Goal: Obtain resource: Download file/media

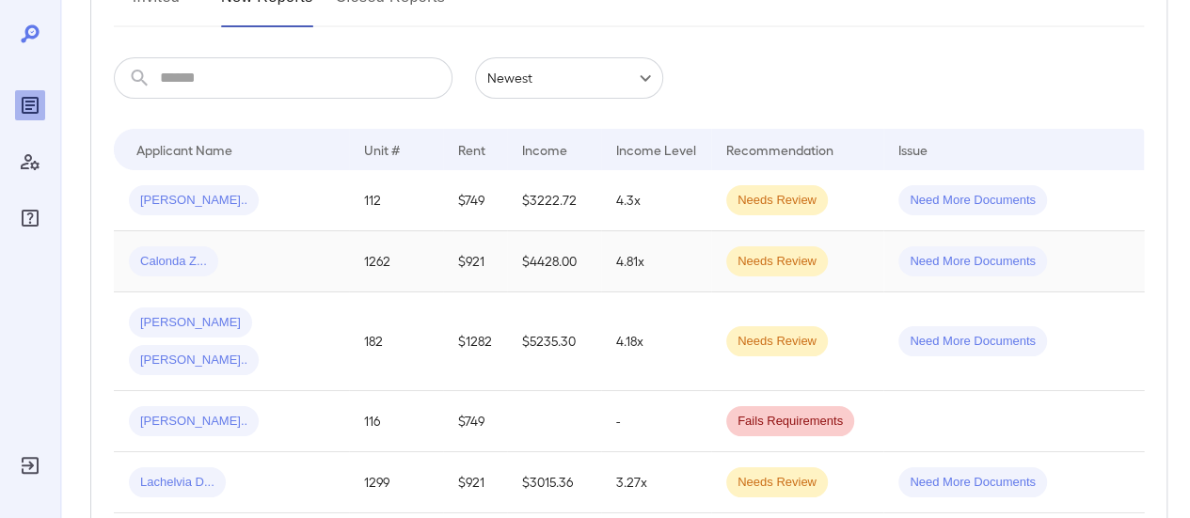
scroll to position [188, 0]
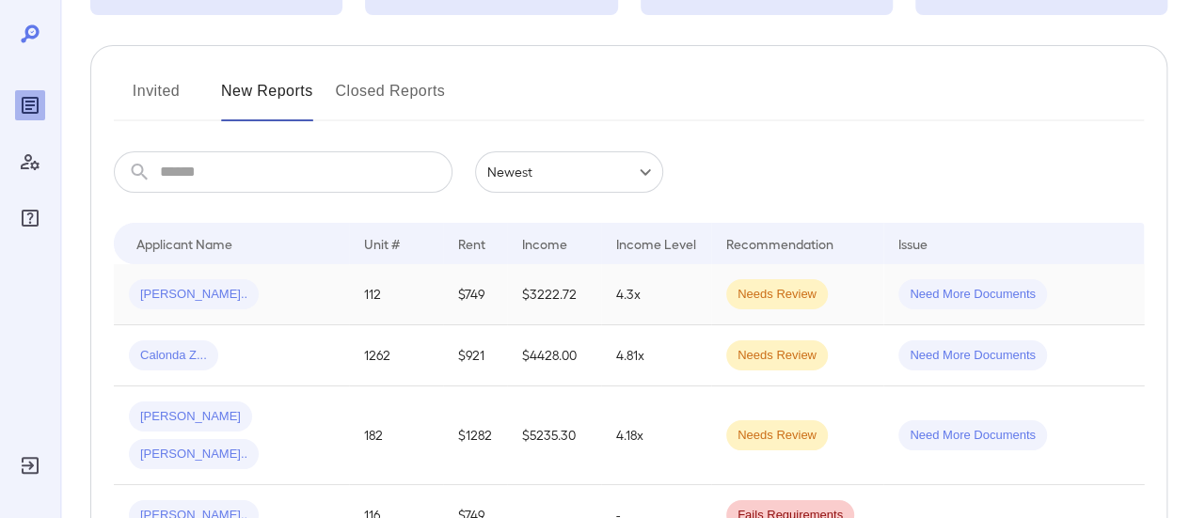
click at [286, 298] on div "[PERSON_NAME].." at bounding box center [231, 294] width 205 height 30
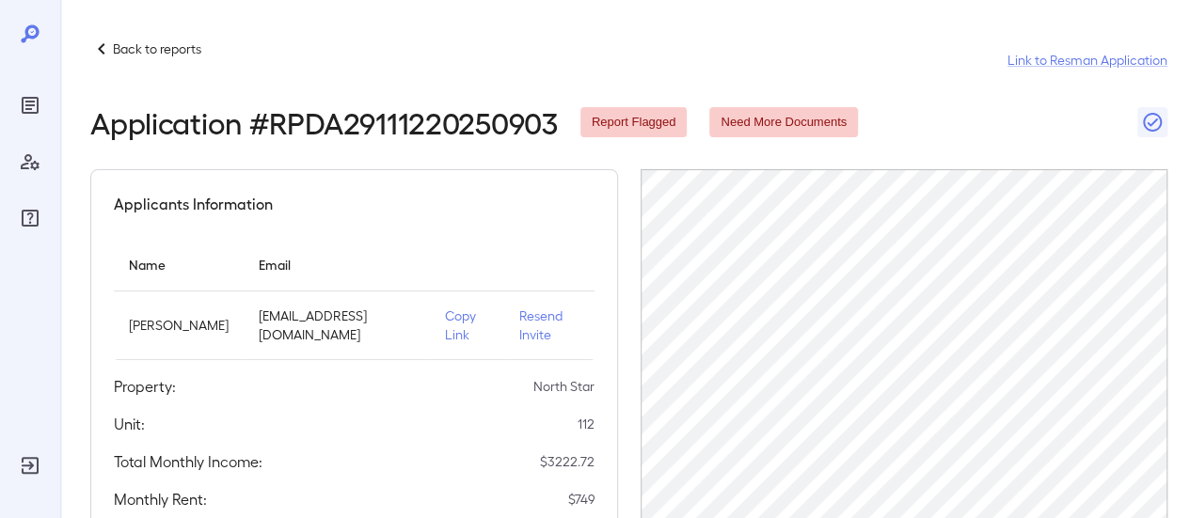
click at [120, 39] on div "Back to reports" at bounding box center [145, 49] width 111 height 23
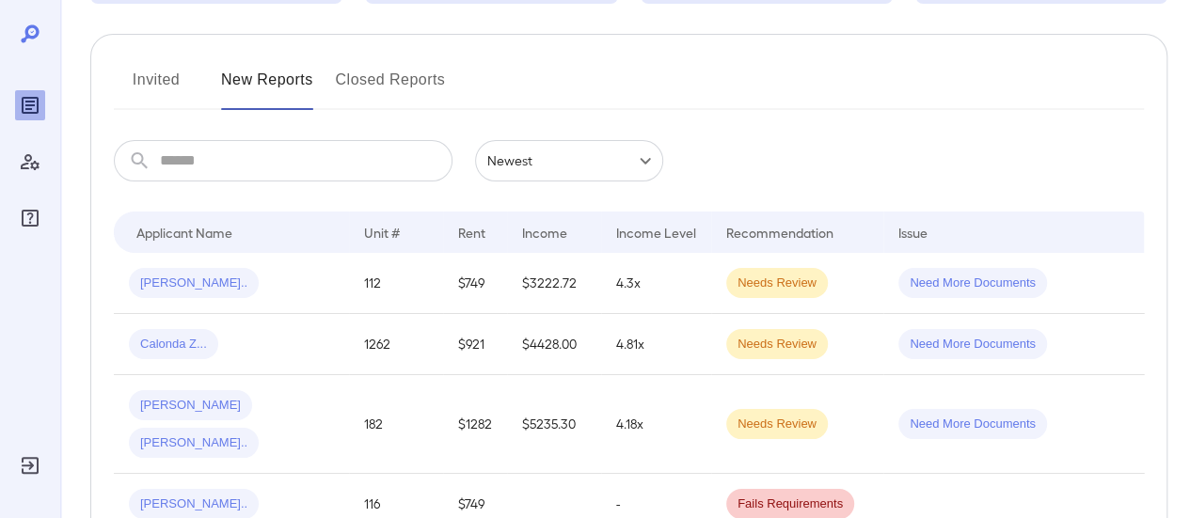
scroll to position [94, 0]
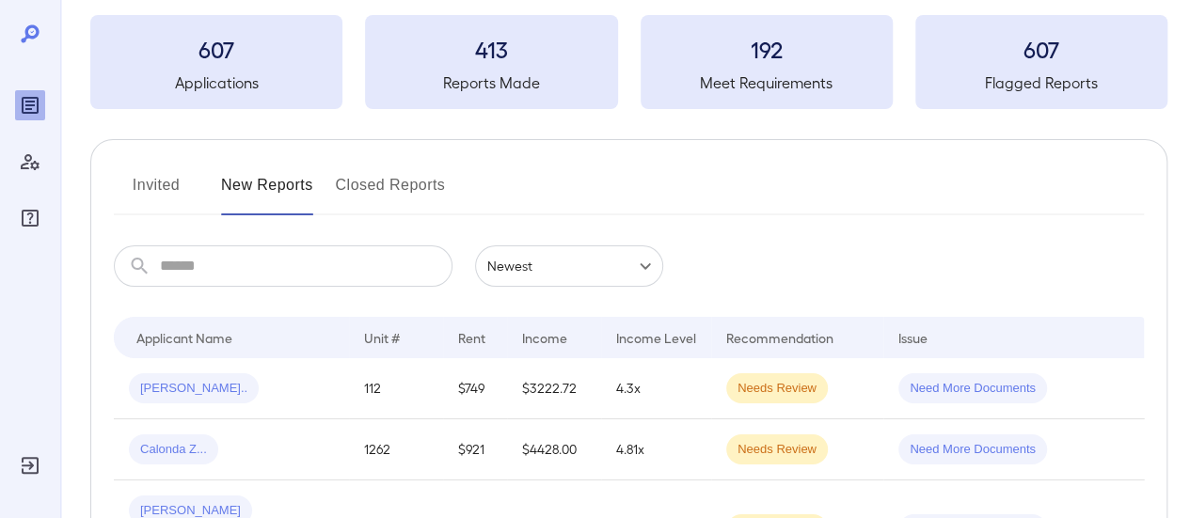
click at [169, 181] on button "Invited" at bounding box center [156, 192] width 85 height 45
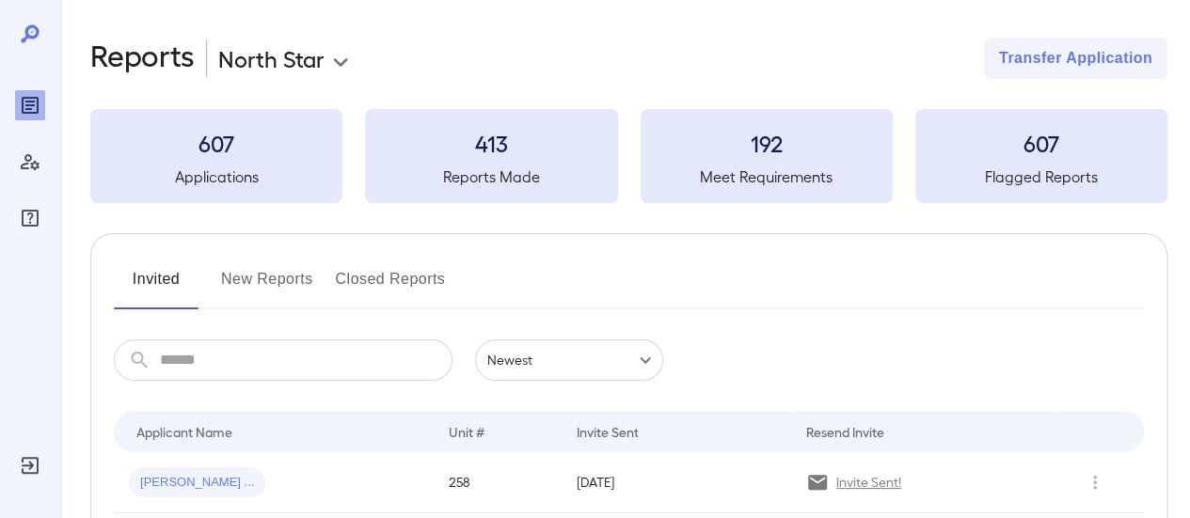
scroll to position [94, 0]
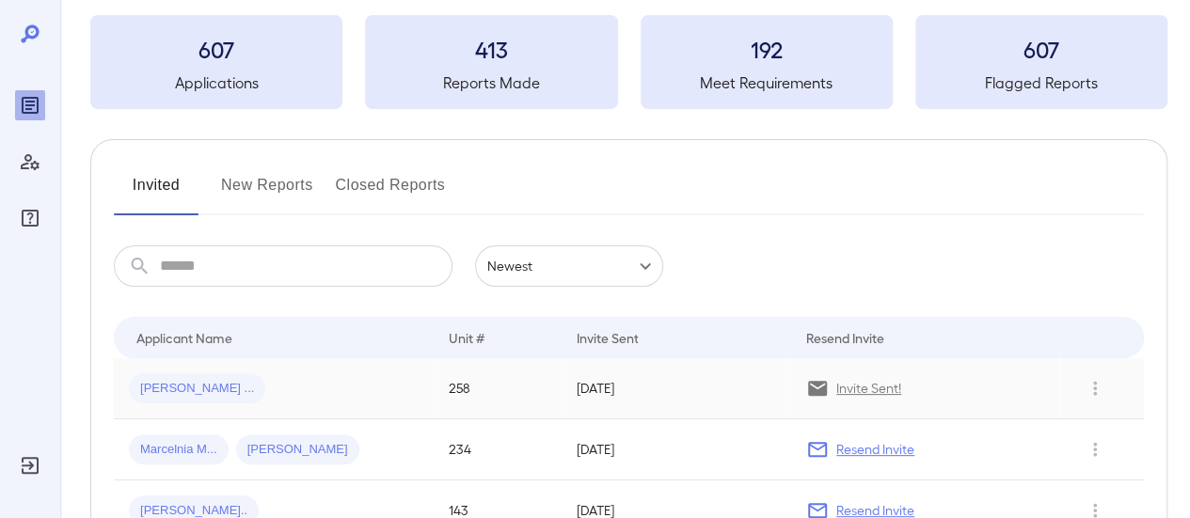
click at [321, 387] on div "[PERSON_NAME] ..." at bounding box center [274, 388] width 290 height 30
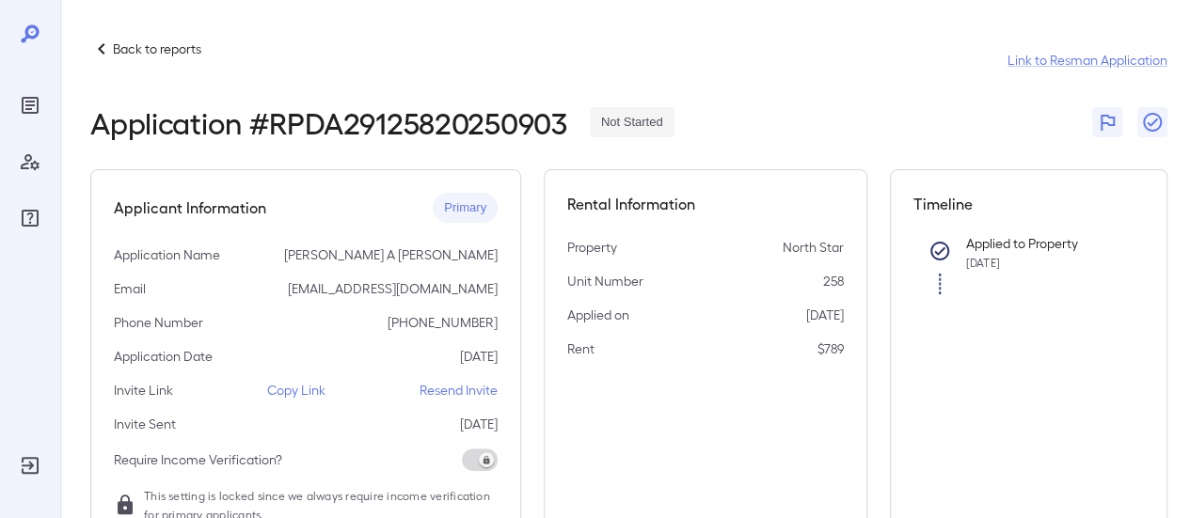
click at [297, 387] on p "Copy Link" at bounding box center [296, 390] width 58 height 19
click at [158, 52] on p "Back to reports" at bounding box center [157, 48] width 88 height 19
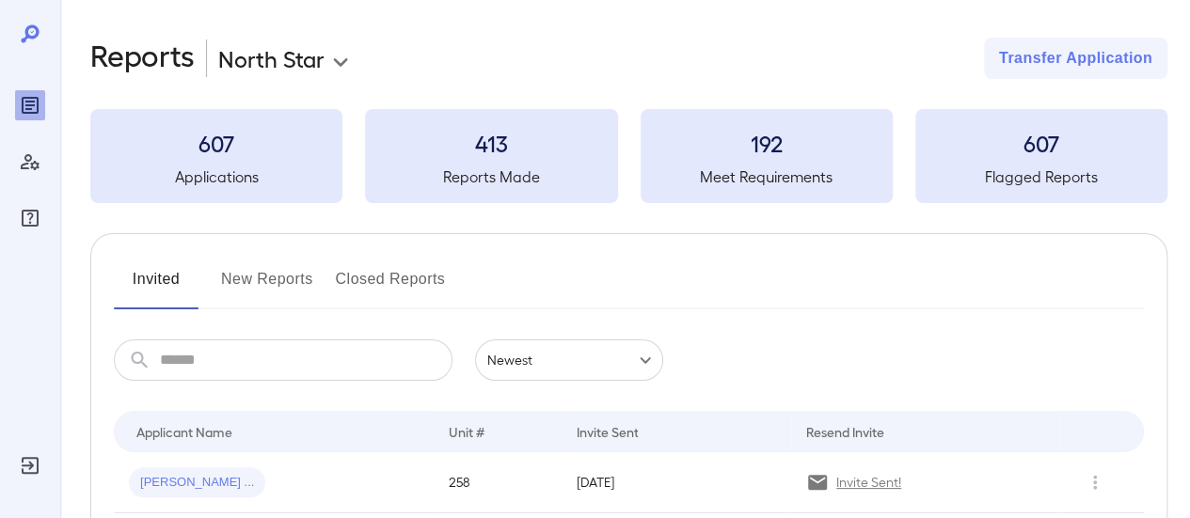
scroll to position [94, 0]
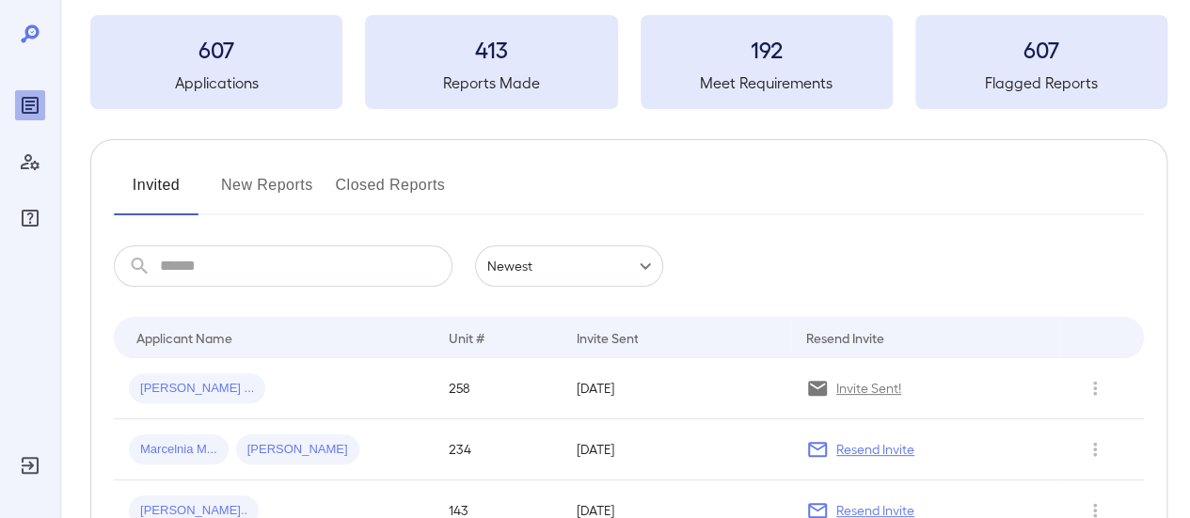
click at [273, 175] on button "New Reports" at bounding box center [267, 192] width 92 height 45
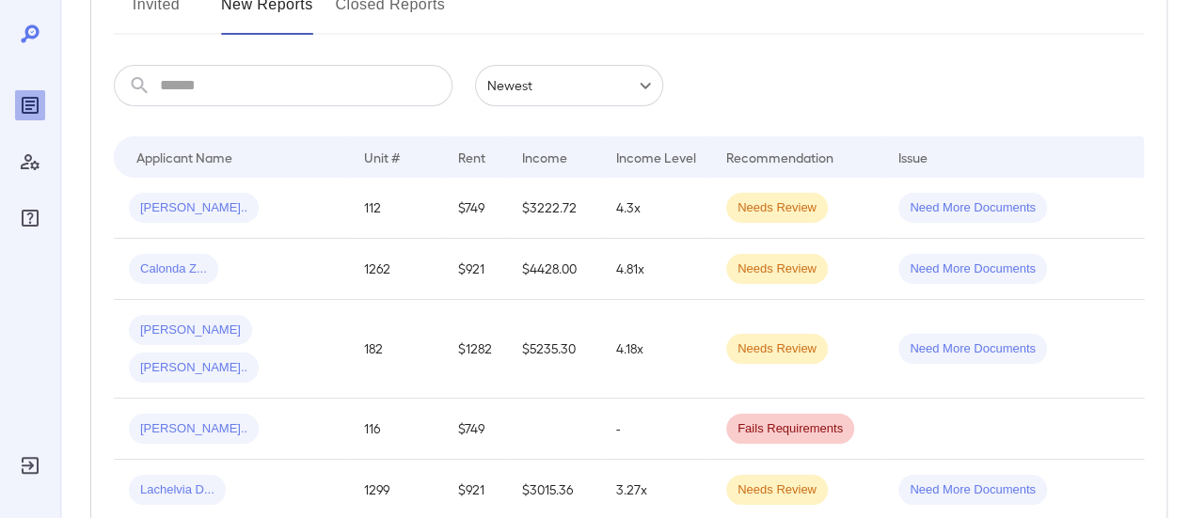
scroll to position [282, 0]
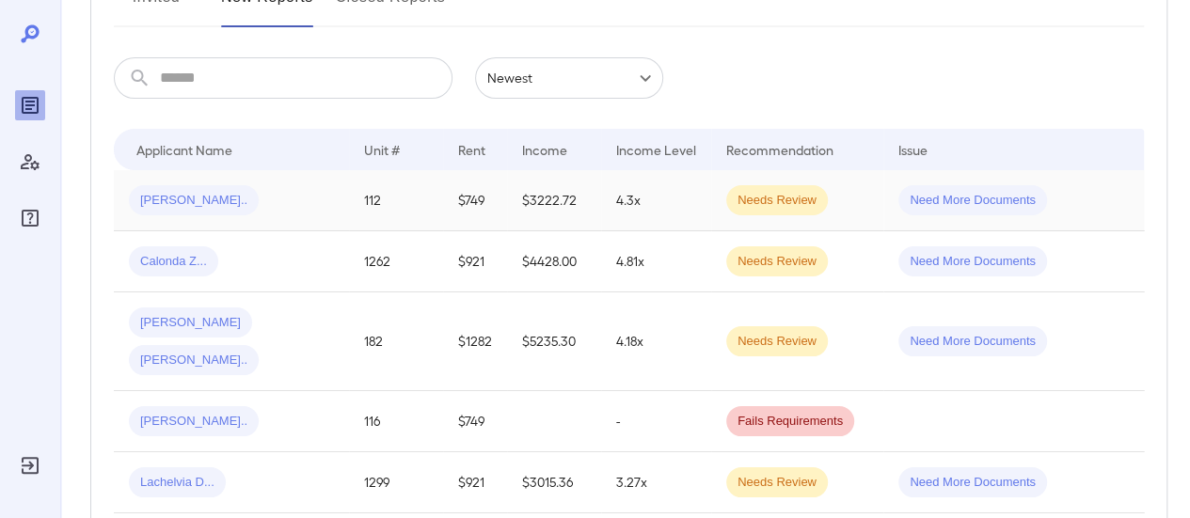
click at [275, 198] on div "[PERSON_NAME].." at bounding box center [231, 200] width 205 height 30
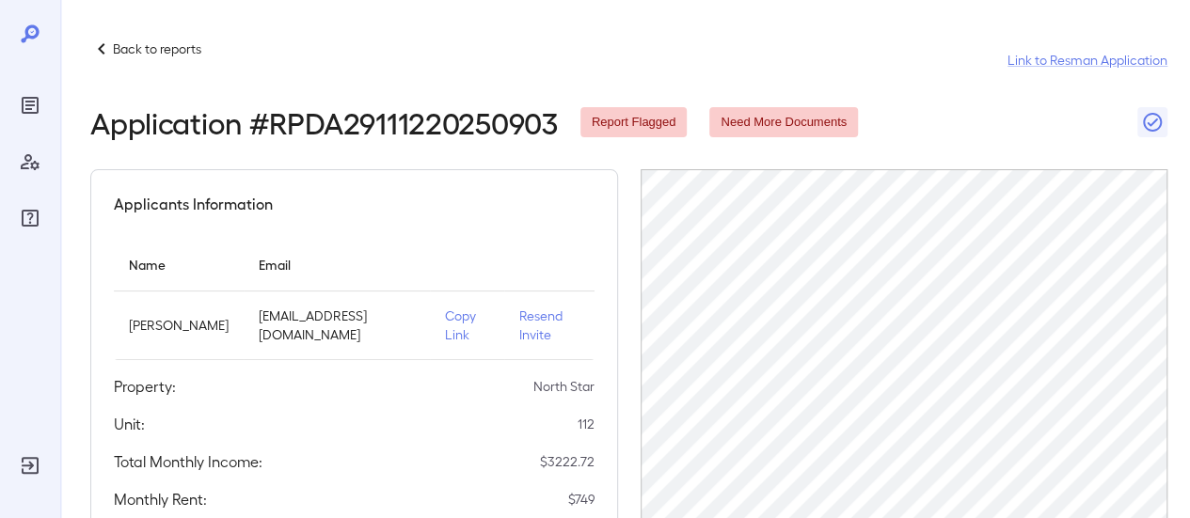
click at [455, 322] on p "Copy Link" at bounding box center [467, 326] width 44 height 38
click at [177, 40] on p "Back to reports" at bounding box center [157, 48] width 88 height 19
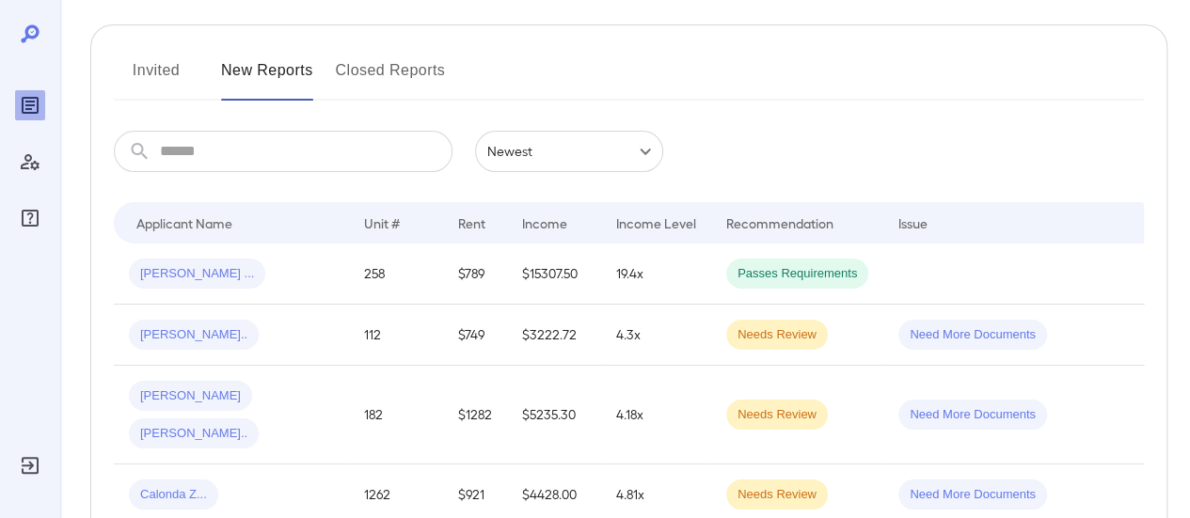
scroll to position [376, 0]
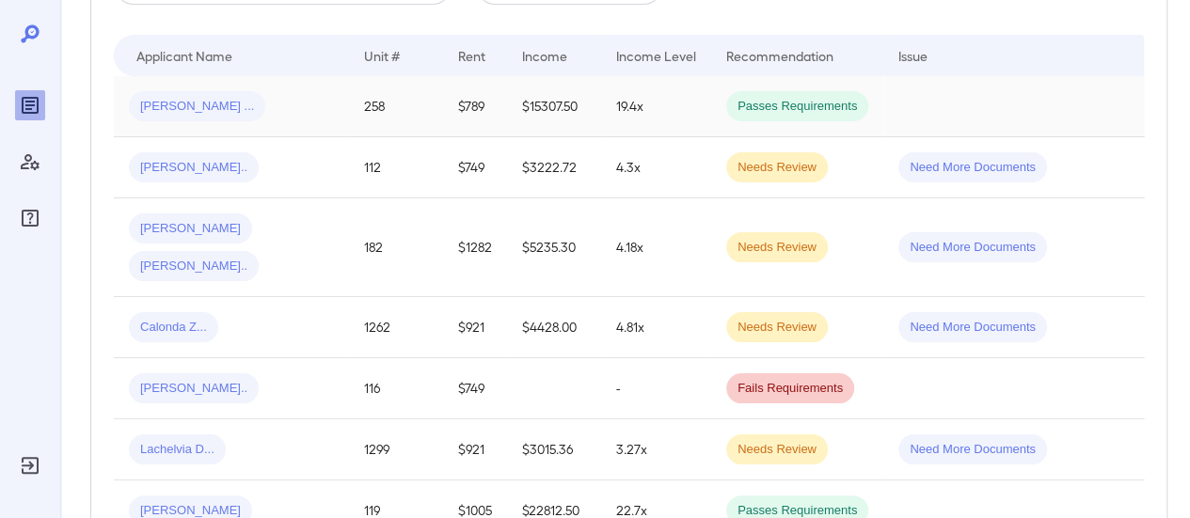
click at [263, 105] on div "[PERSON_NAME] ..." at bounding box center [231, 106] width 205 height 30
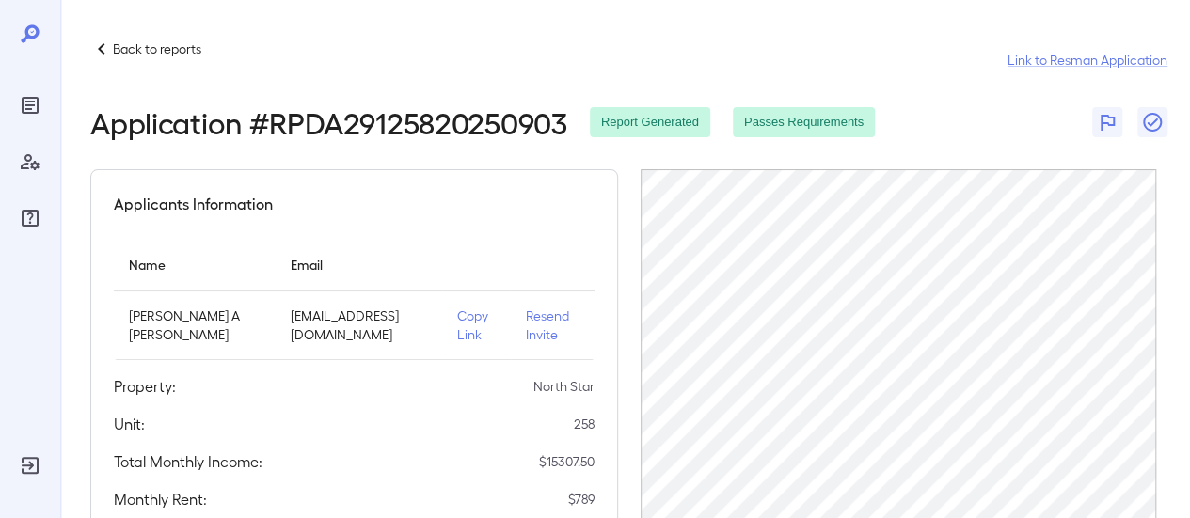
scroll to position [282, 0]
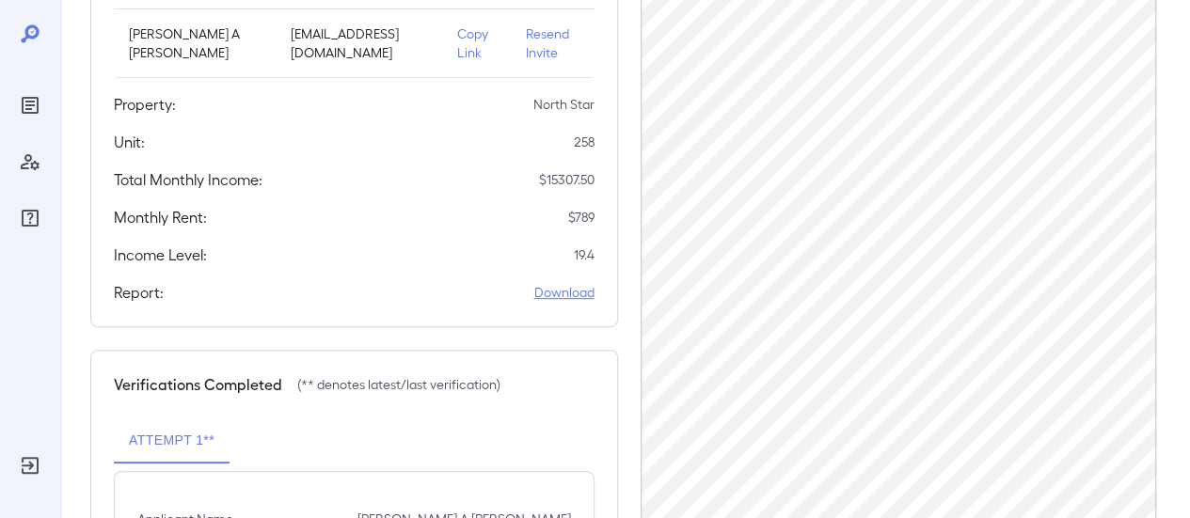
click at [565, 302] on link "Download" at bounding box center [564, 292] width 60 height 19
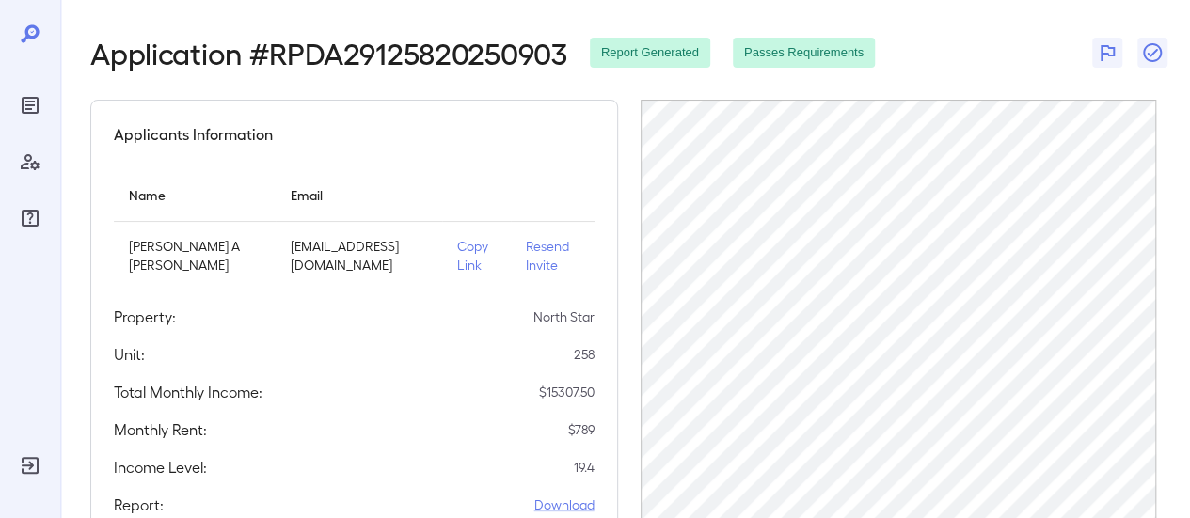
scroll to position [0, 0]
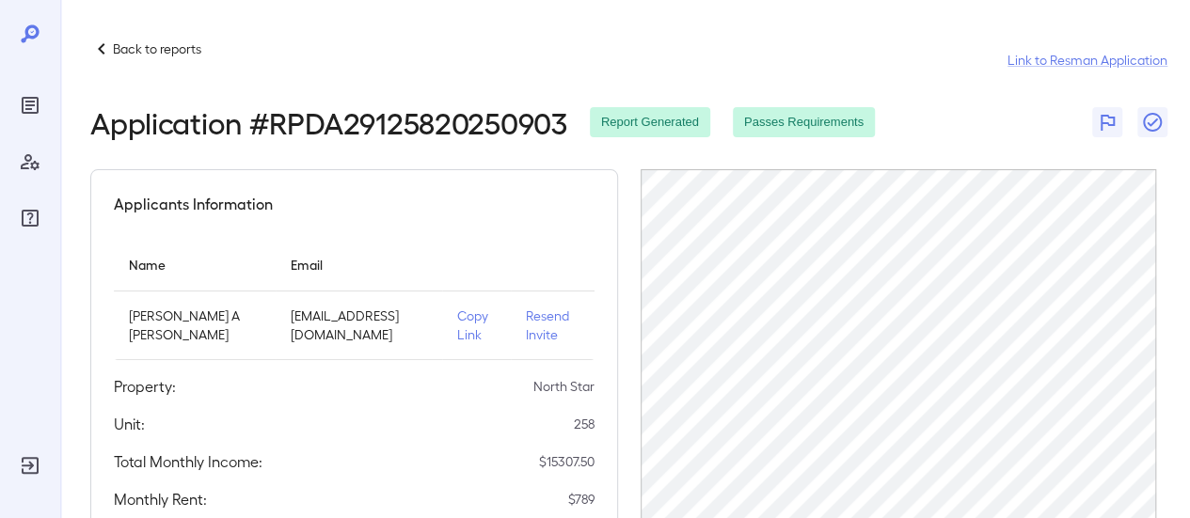
click at [124, 52] on p "Back to reports" at bounding box center [157, 48] width 88 height 19
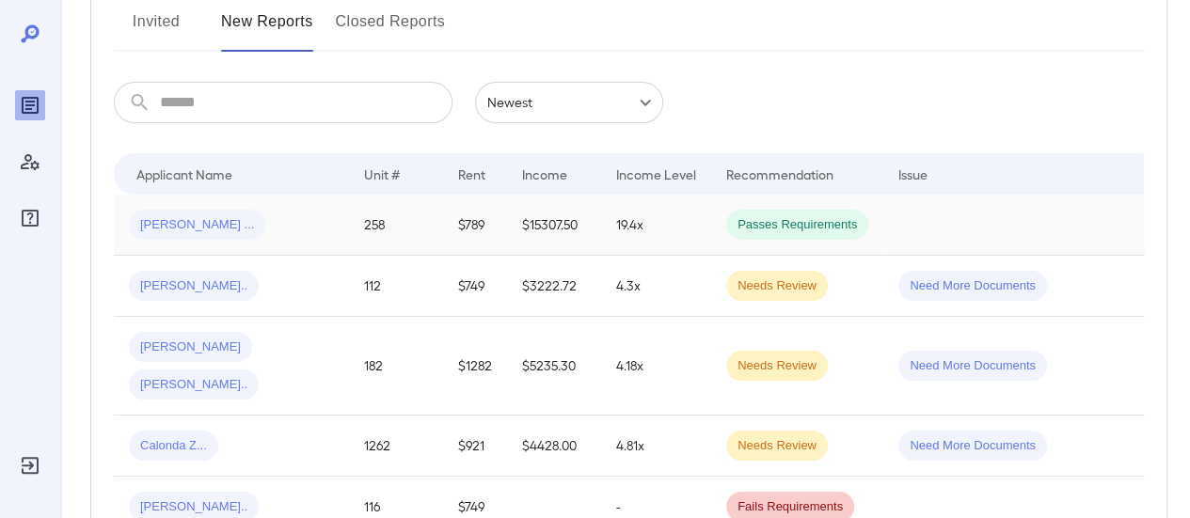
scroll to position [282, 0]
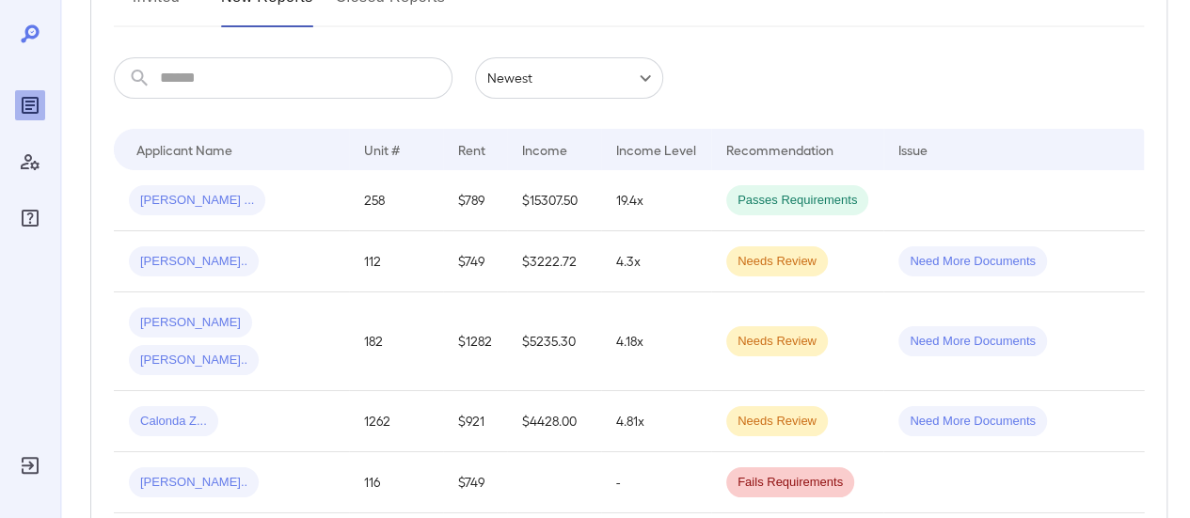
click at [287, 268] on div "[PERSON_NAME].." at bounding box center [231, 261] width 205 height 30
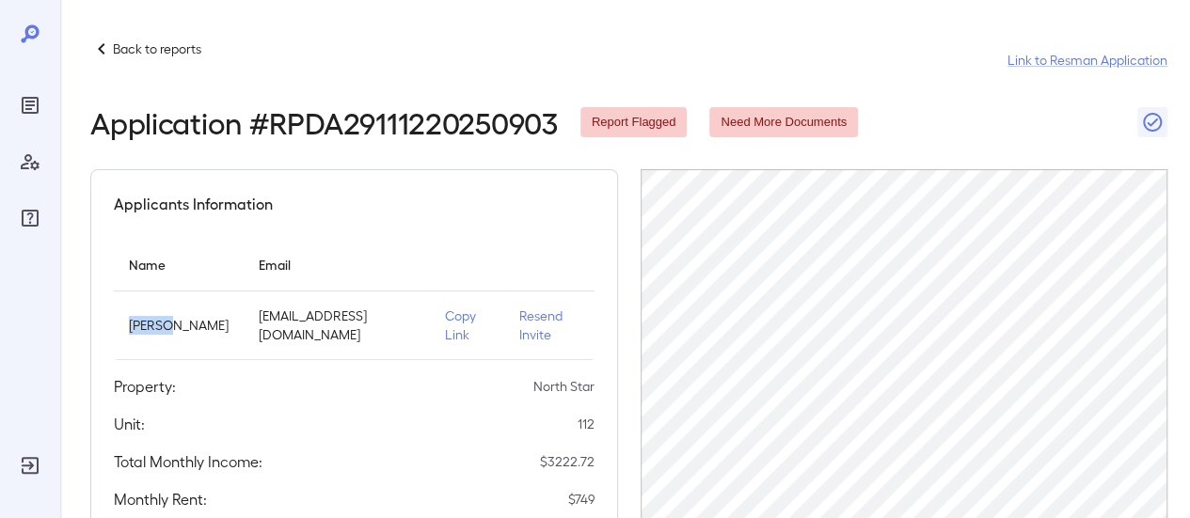
drag, startPoint x: 174, startPoint y: 317, endPoint x: 117, endPoint y: 313, distance: 57.5
click at [117, 313] on td "[PERSON_NAME]" at bounding box center [179, 326] width 130 height 69
copy p "Aneesa"
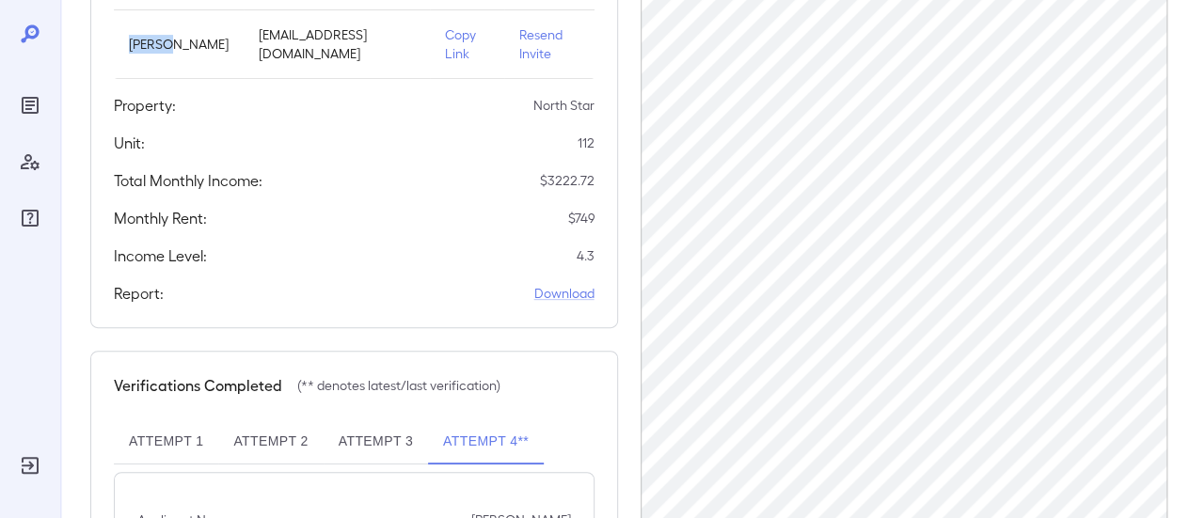
scroll to position [282, 0]
click at [554, 291] on link "Download" at bounding box center [564, 292] width 60 height 19
